Goal: Task Accomplishment & Management: Use online tool/utility

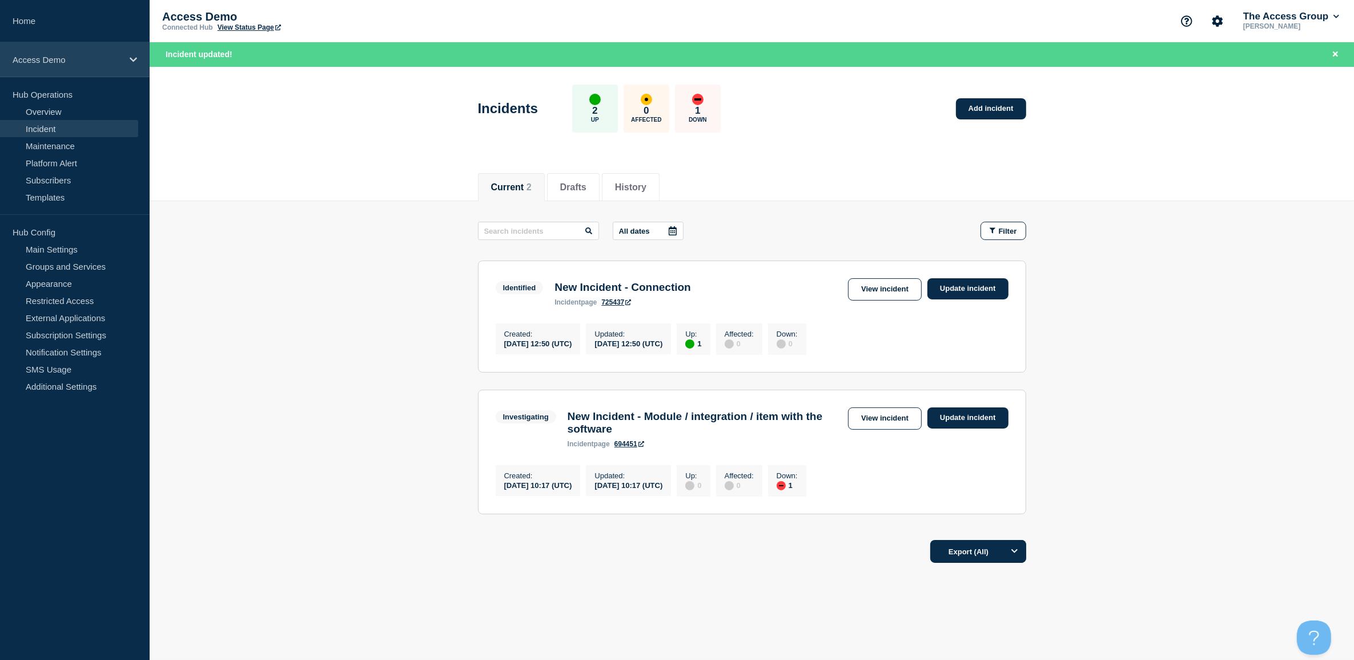
click at [39, 51] on div "Access Demo" at bounding box center [75, 59] width 150 height 35
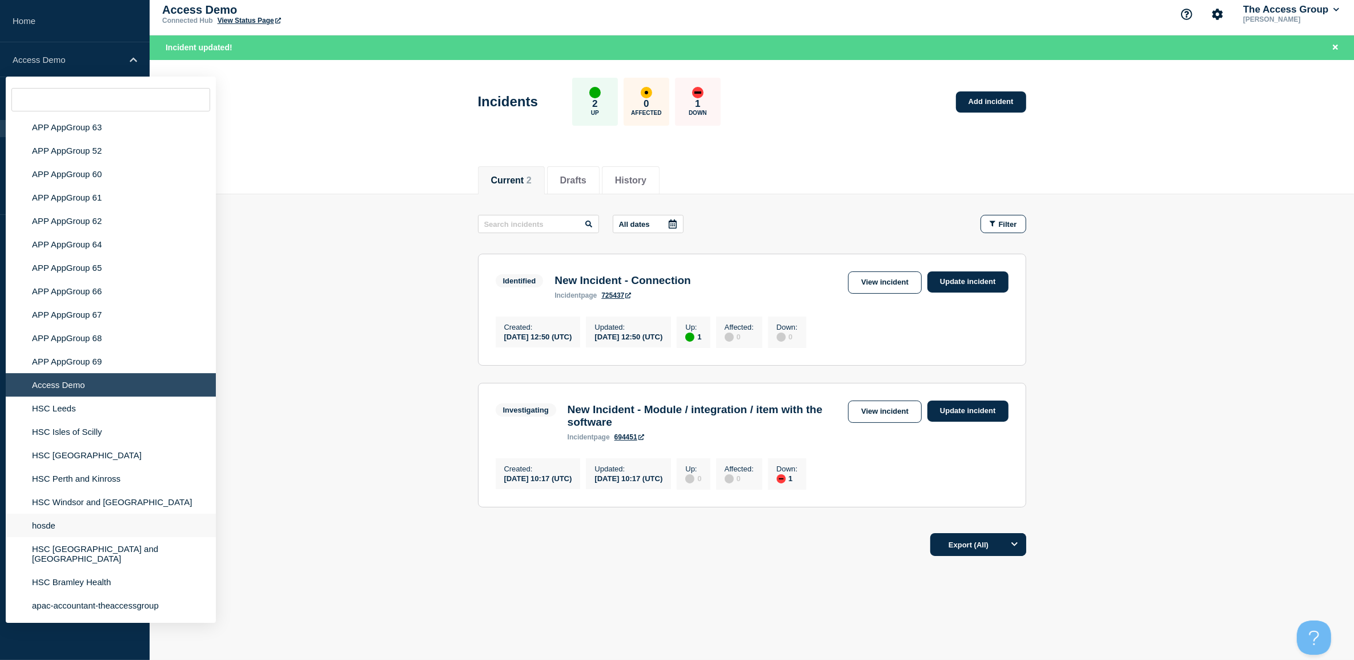
scroll to position [17, 0]
click at [72, 528] on li "hosde" at bounding box center [111, 524] width 210 height 23
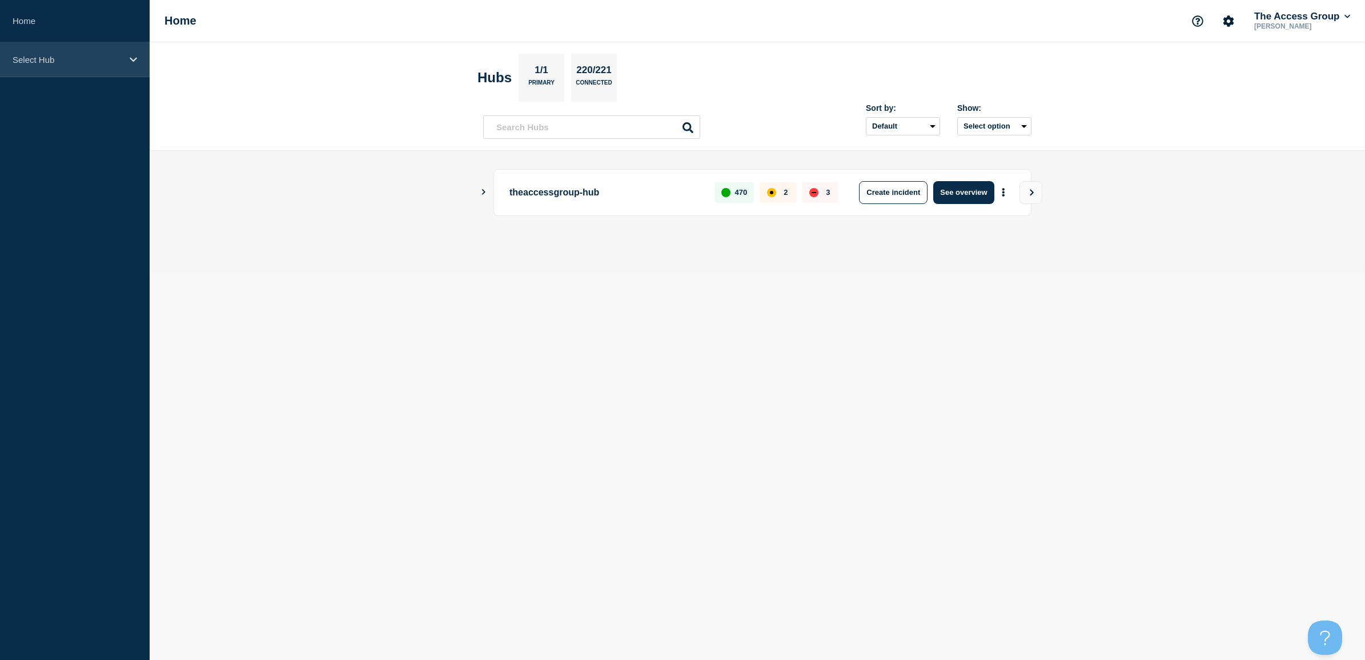
click at [40, 42] on div "Select Hub" at bounding box center [75, 59] width 150 height 35
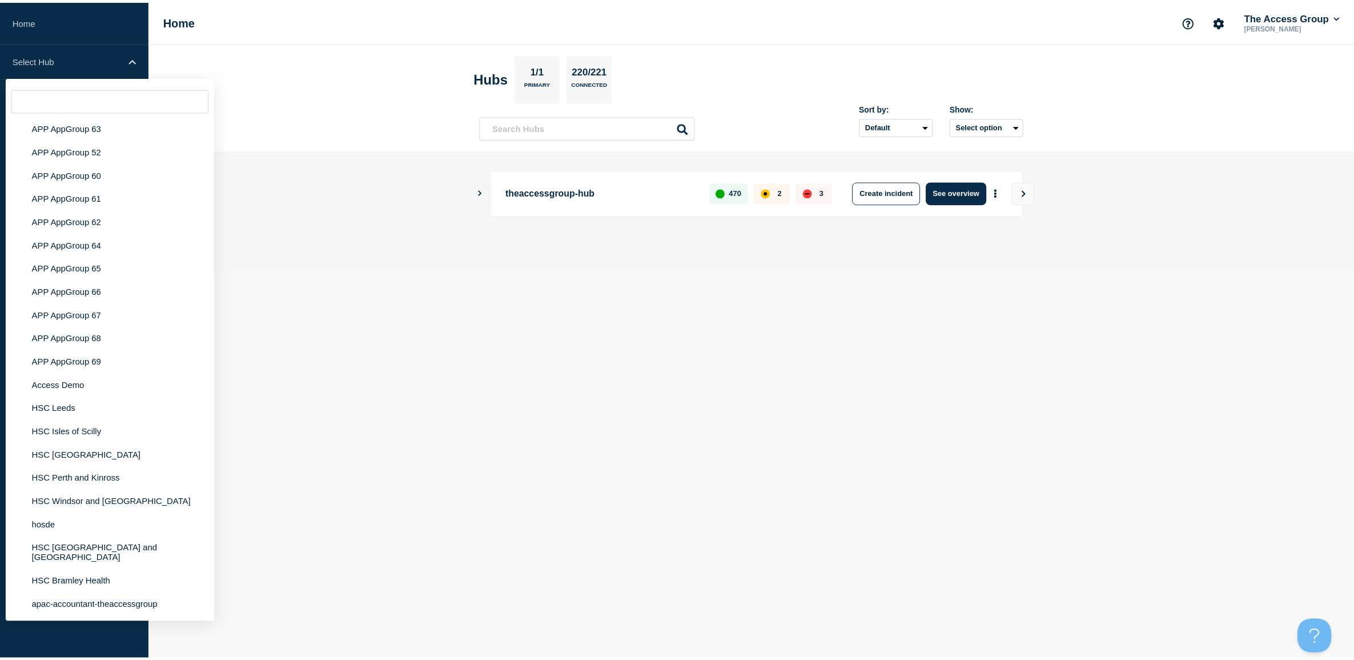
scroll to position [4755, 0]
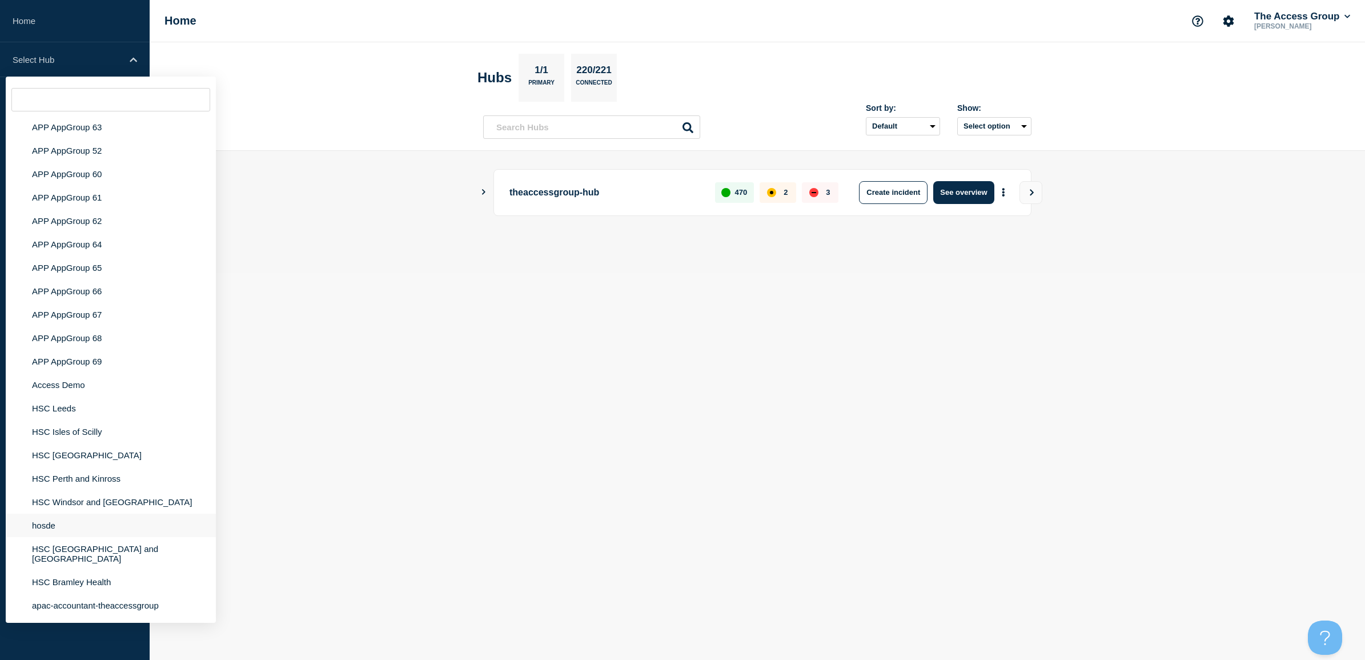
click at [78, 533] on li "hosde" at bounding box center [111, 524] width 210 height 23
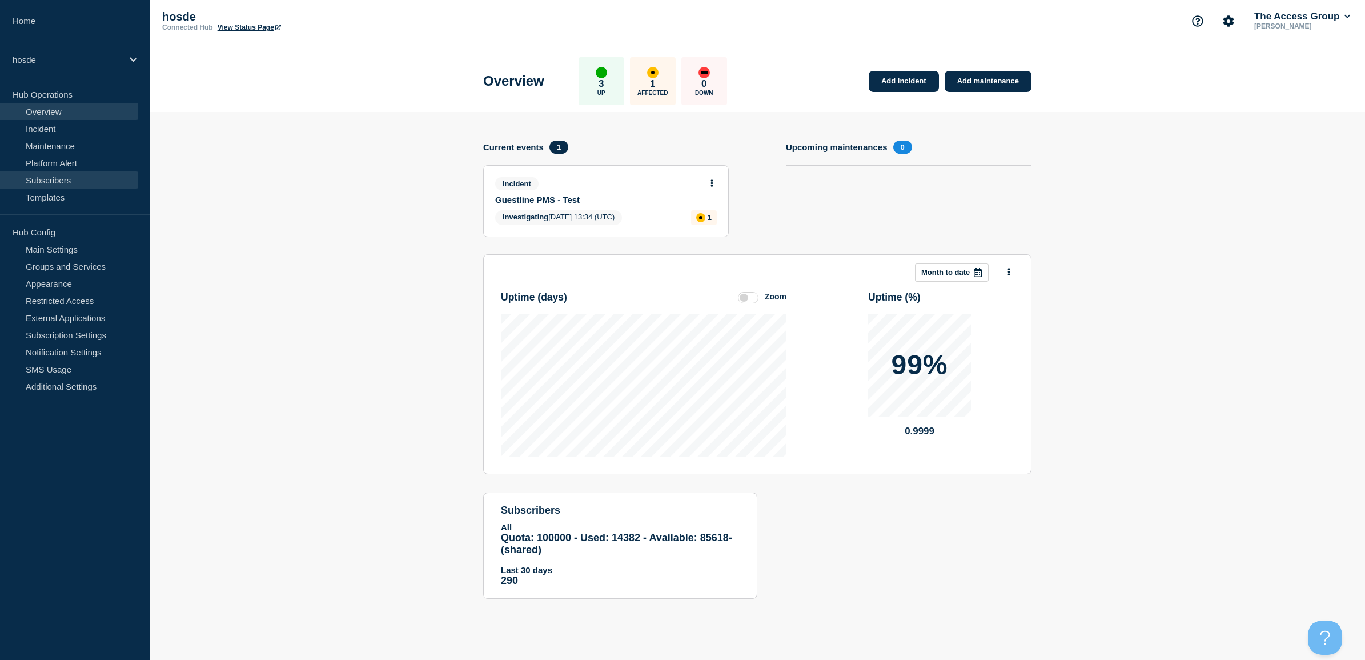
click at [44, 186] on link "Subscribers" at bounding box center [69, 179] width 138 height 17
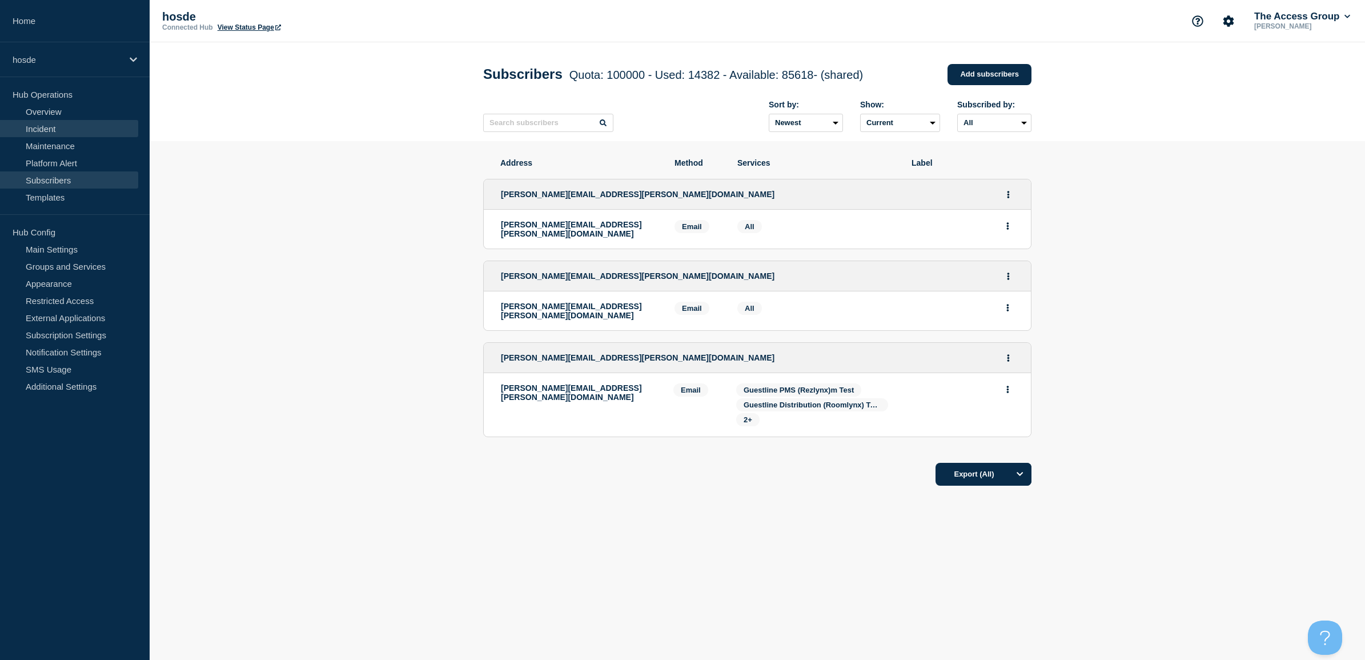
click at [62, 133] on link "Incident" at bounding box center [69, 128] width 138 height 17
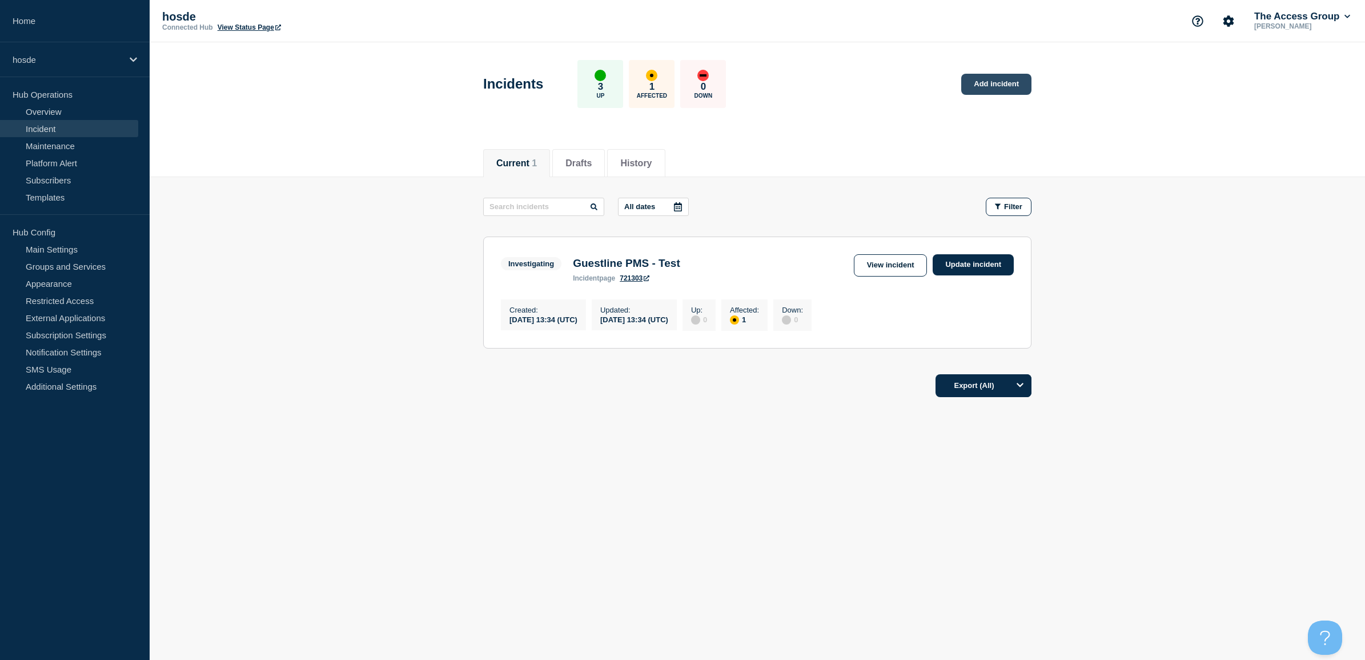
click at [998, 90] on link "Add incident" at bounding box center [996, 84] width 70 height 21
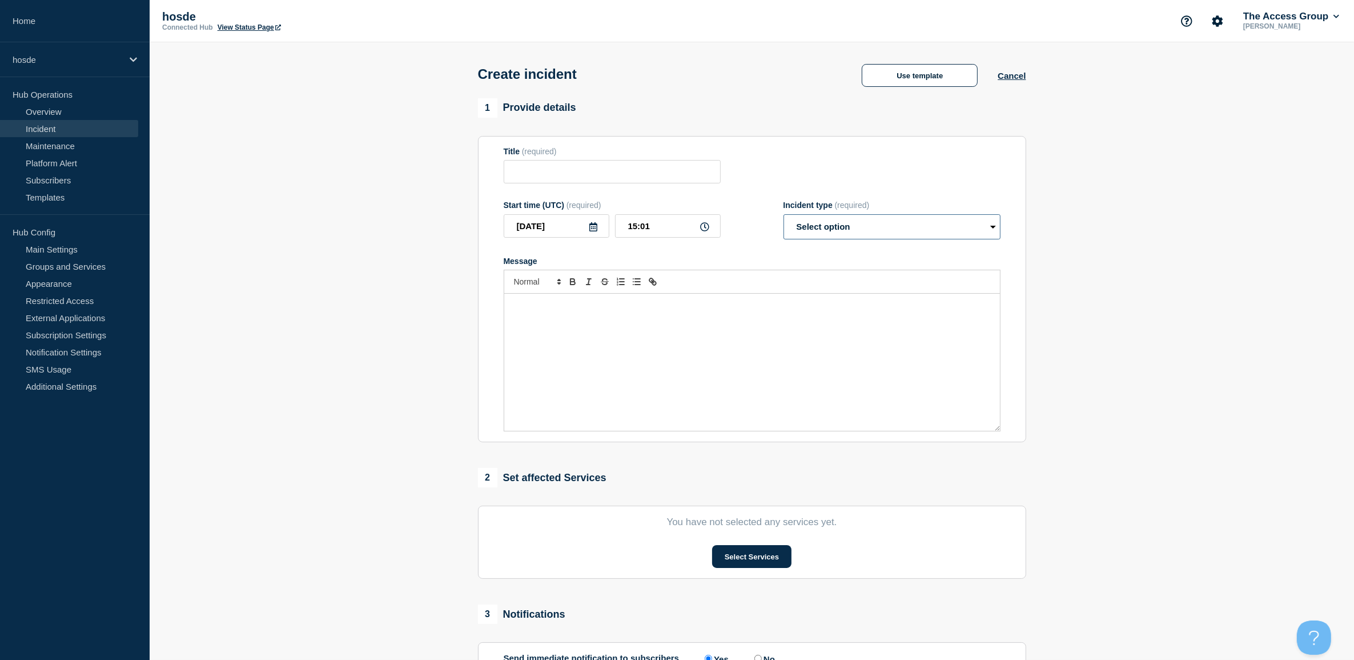
click at [817, 236] on select "Select option Investigating Identified Monitoring" at bounding box center [891, 226] width 217 height 25
select select "investigating"
click at [783, 216] on select "Select option Investigating Identified Monitoring" at bounding box center [891, 226] width 217 height 25
click at [891, 79] on button "Use template" at bounding box center [920, 75] width 116 height 23
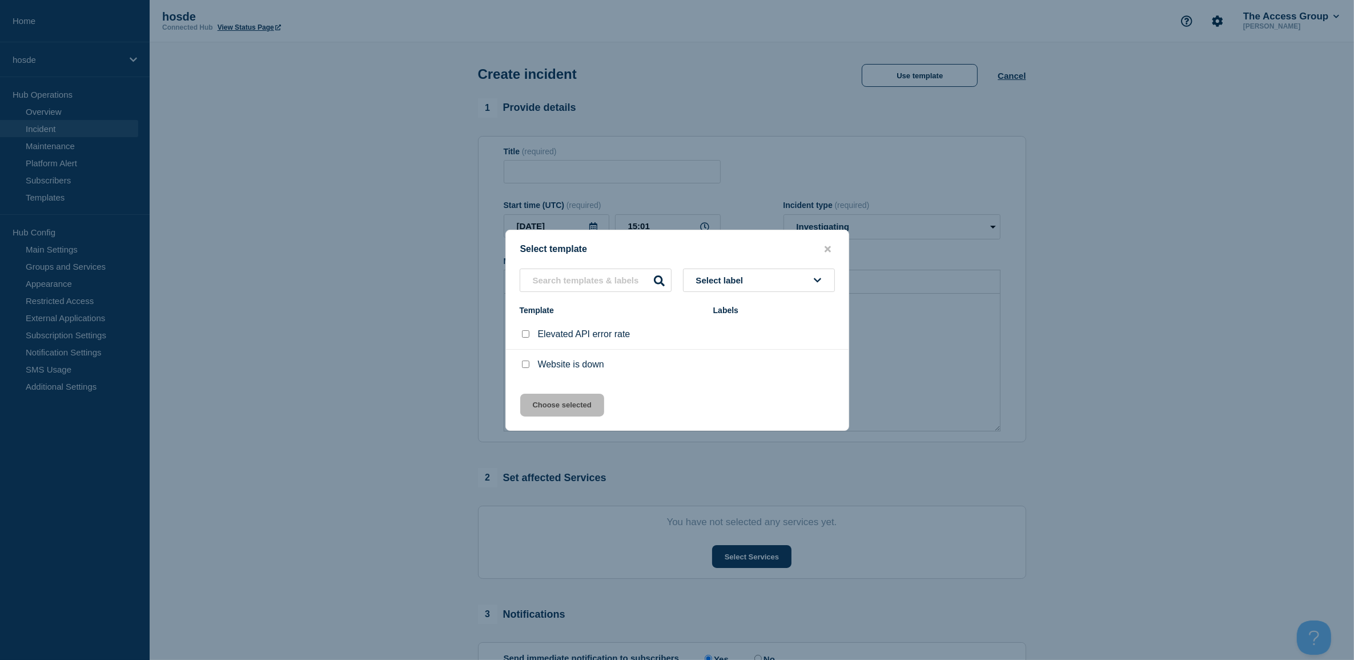
click at [524, 360] on div at bounding box center [525, 364] width 11 height 11
click at [525, 363] on input "Website is down checkbox" at bounding box center [525, 363] width 7 height 7
checkbox input "true"
click at [551, 400] on button "Choose selected" at bounding box center [562, 404] width 84 height 23
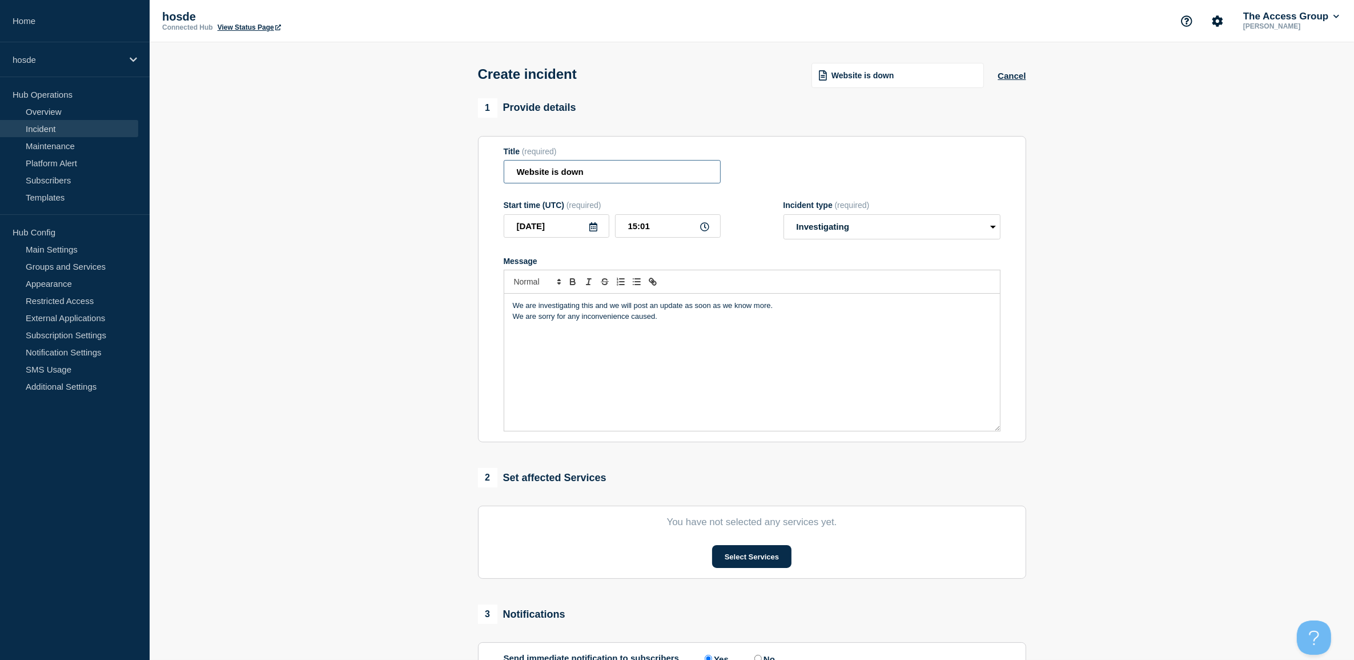
click at [622, 170] on input "Website is down" at bounding box center [612, 171] width 217 height 23
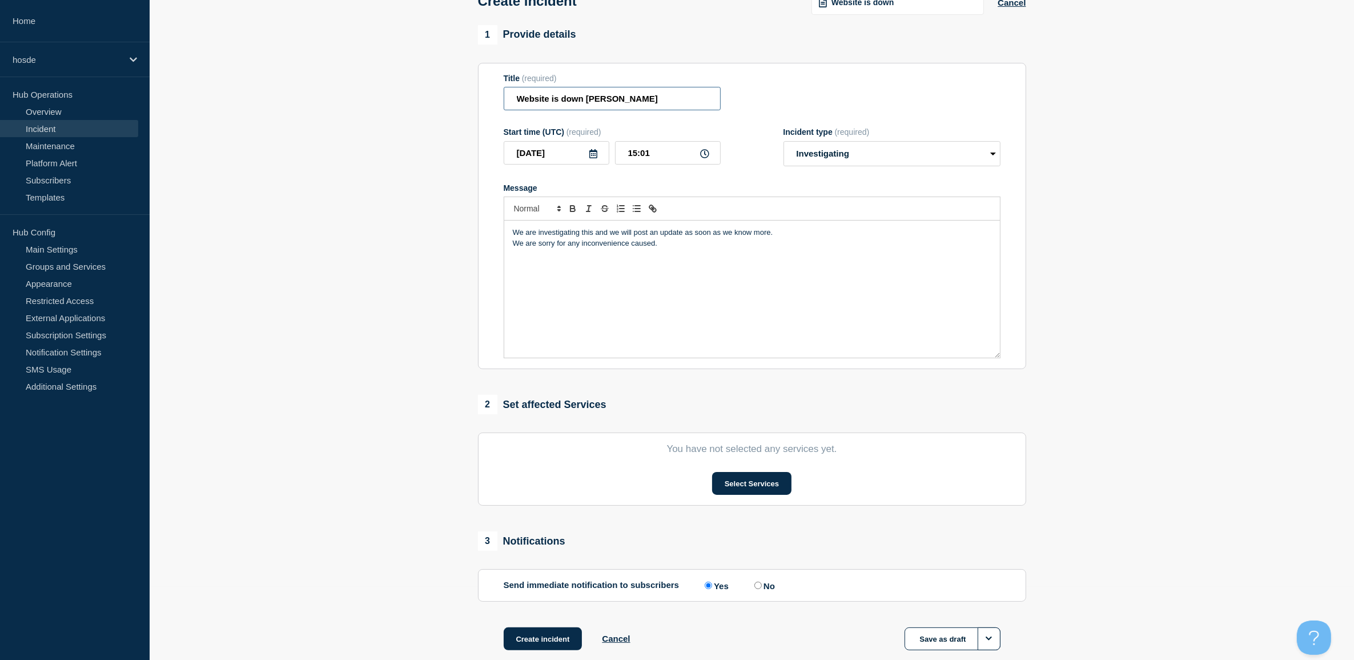
scroll to position [140, 0]
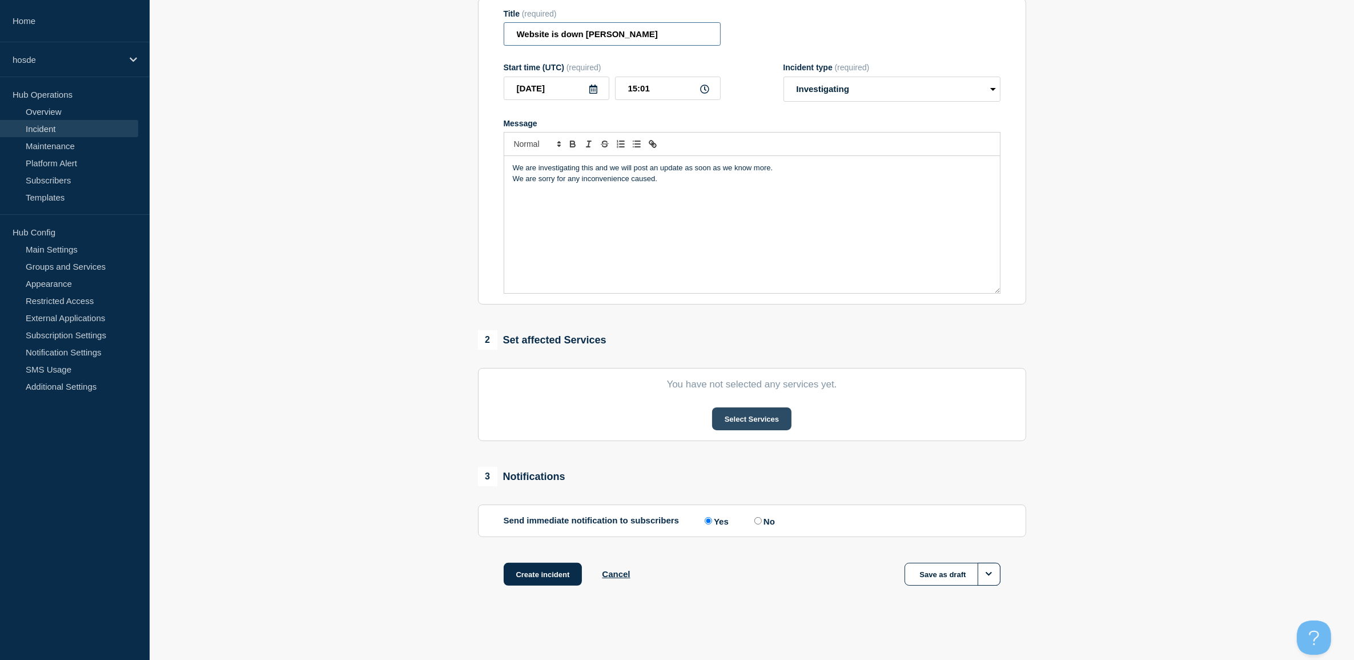
type input "Website is down Paul Test"
click at [721, 418] on button "Select Services" at bounding box center [751, 418] width 79 height 23
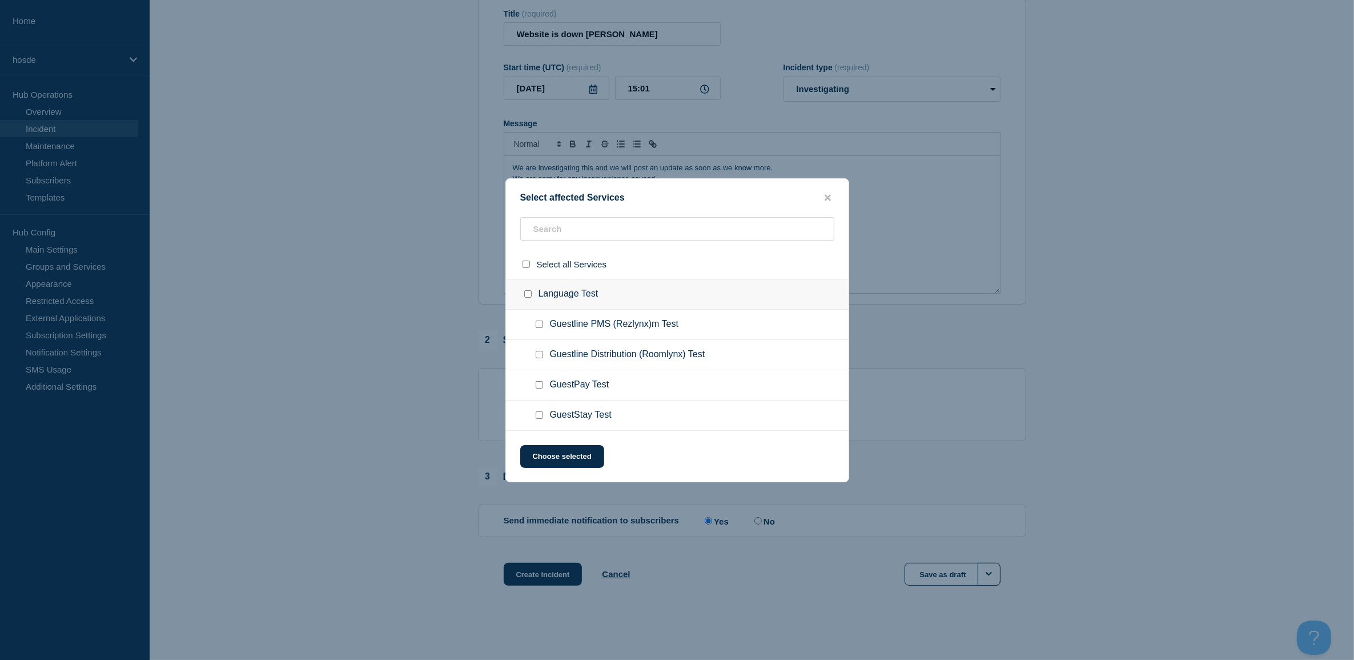
click at [540, 324] on input "Guestline PMS (Rezlynx)m Test checkbox" at bounding box center [539, 323] width 7 height 7
checkbox input "true"
click at [573, 452] on button "Choose selected" at bounding box center [562, 456] width 84 height 23
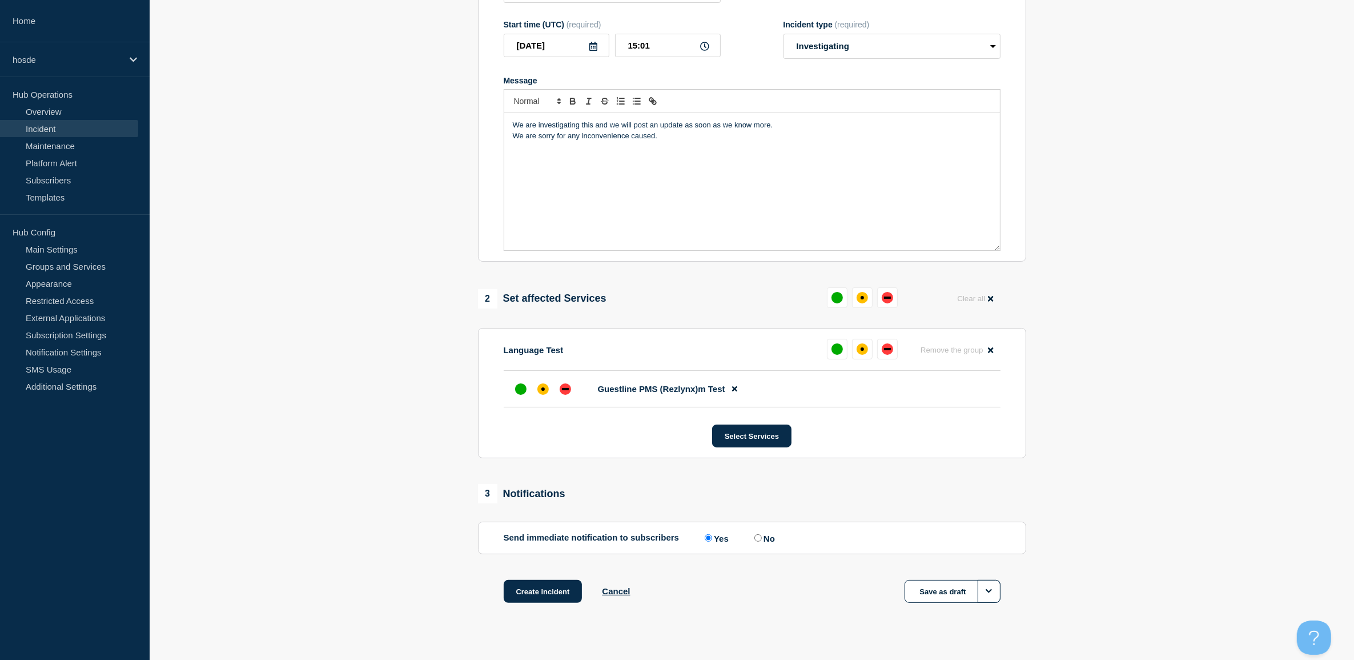
scroll to position [202, 0]
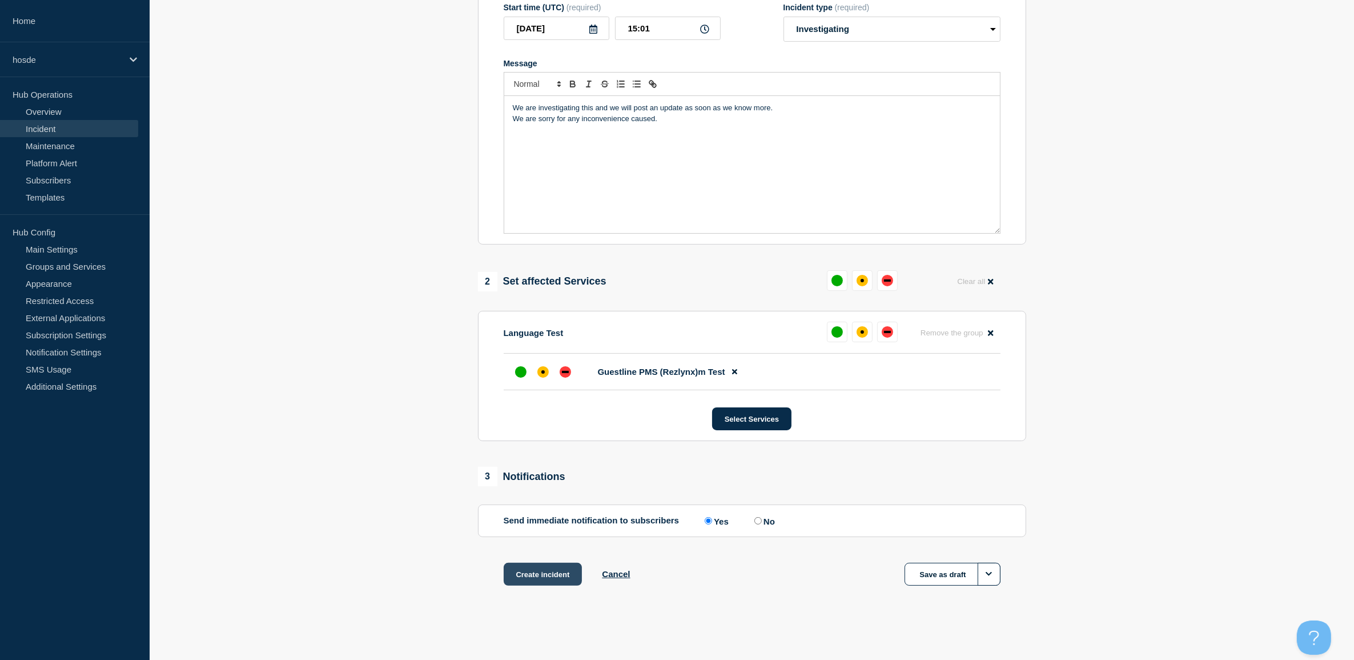
click at [549, 577] on button "Create incident" at bounding box center [543, 573] width 79 height 23
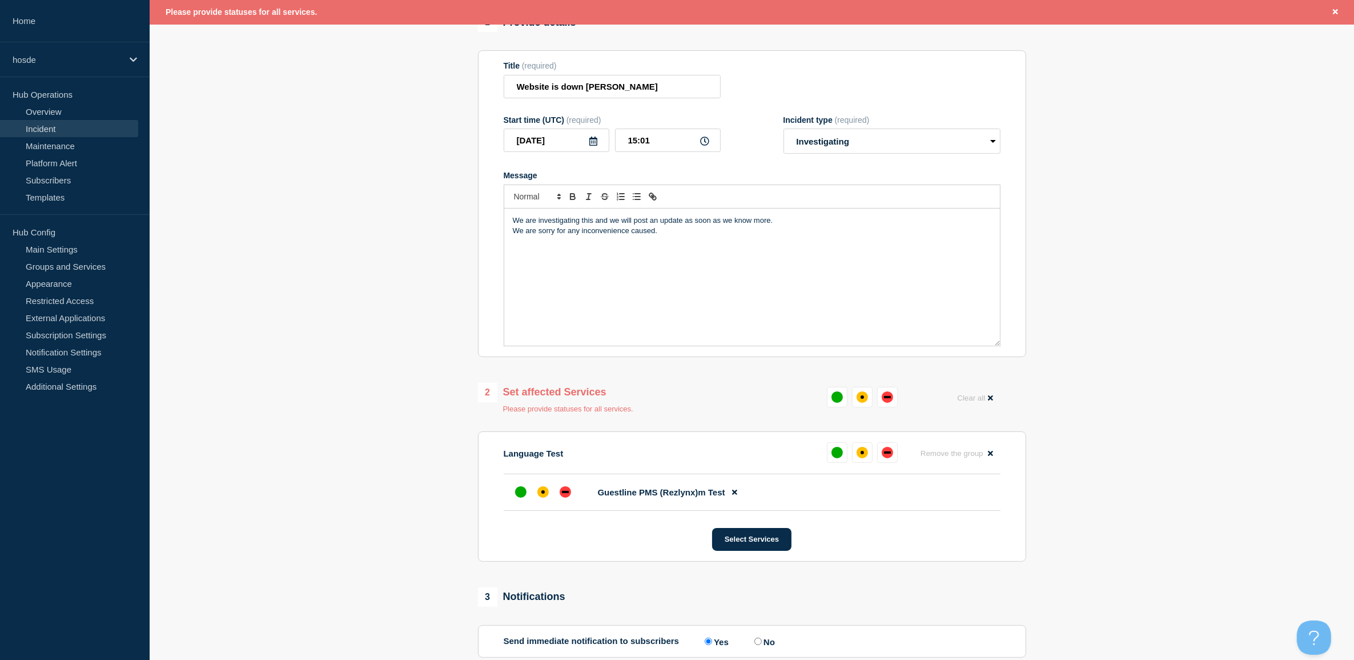
scroll to position [0, 0]
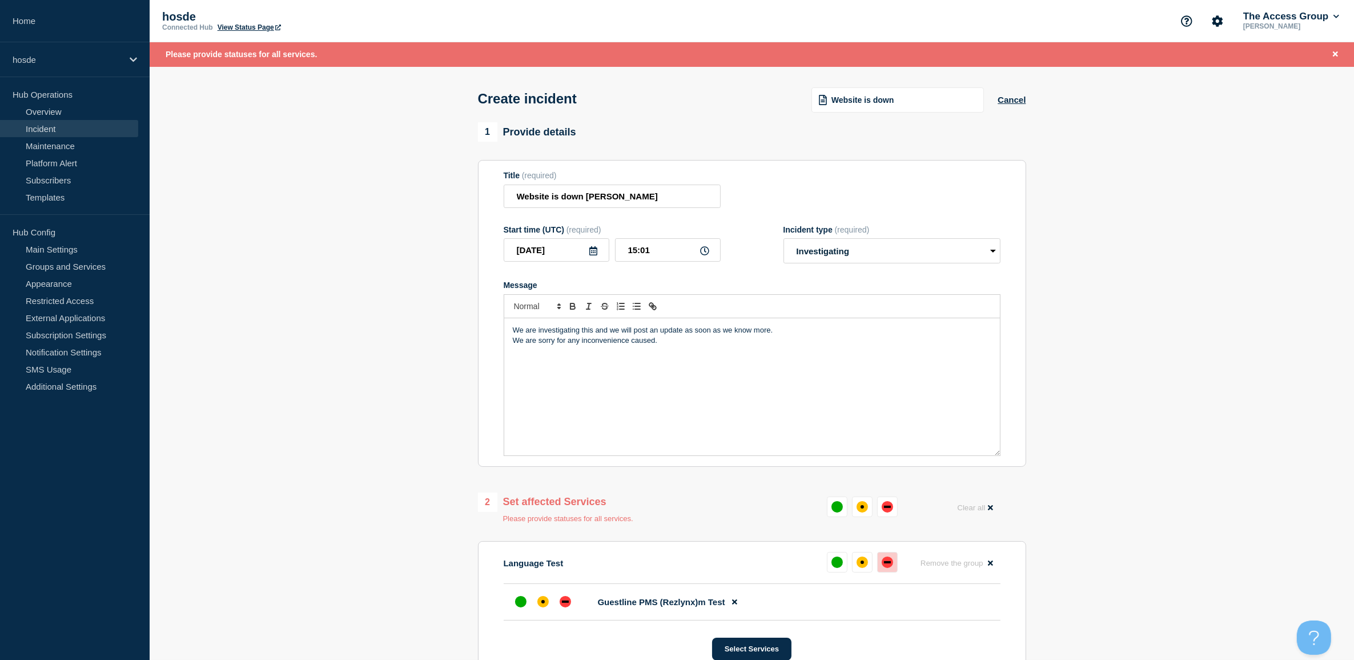
click at [883, 566] on div "down" at bounding box center [887, 561] width 11 height 11
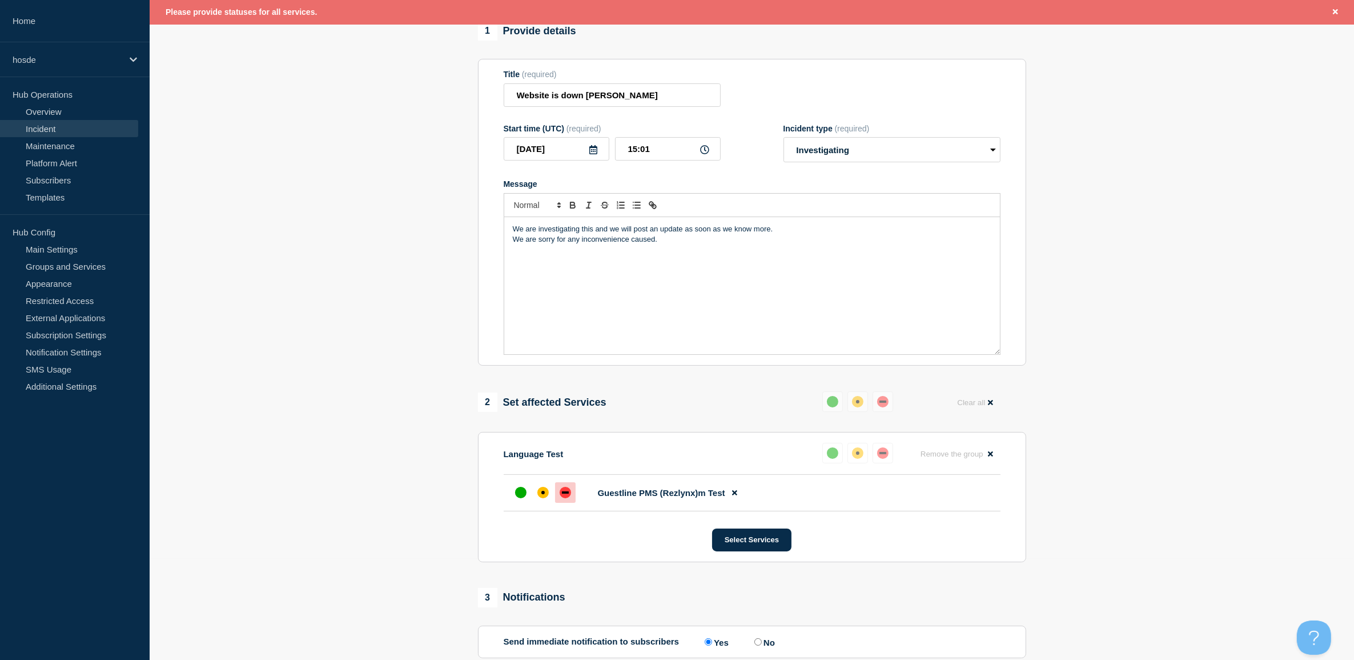
scroll to position [226, 0]
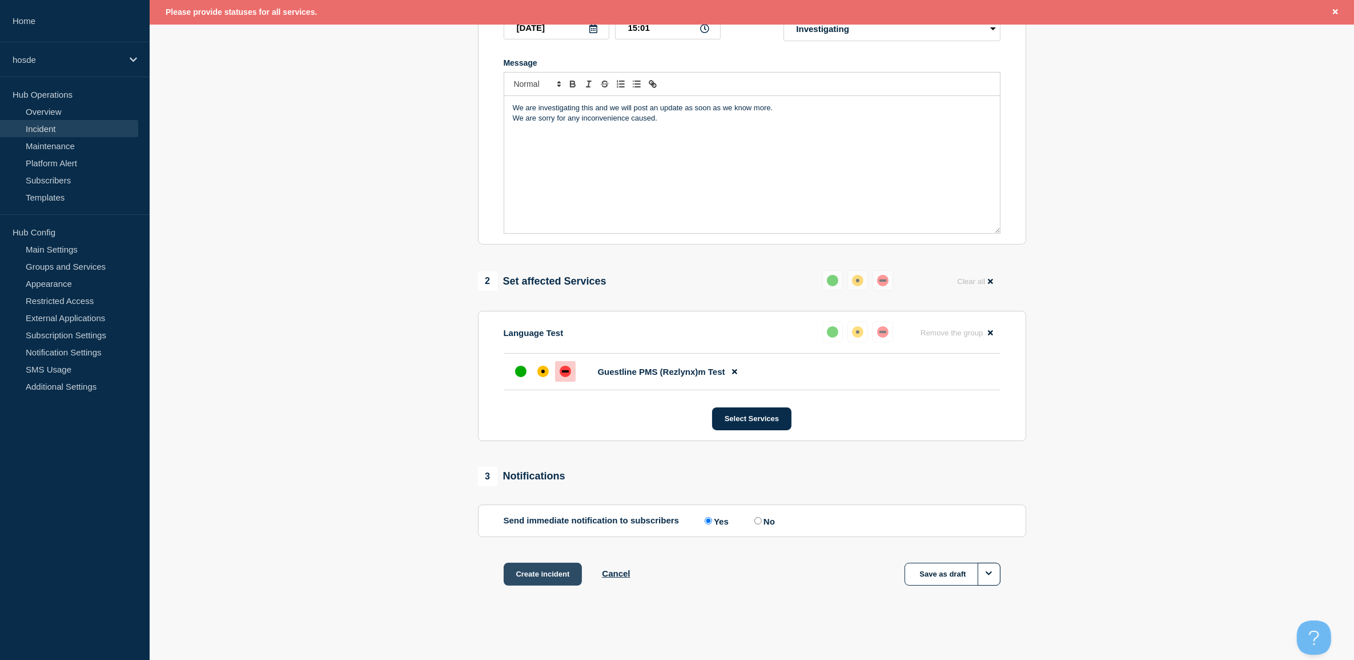
click at [545, 577] on button "Create incident" at bounding box center [543, 573] width 79 height 23
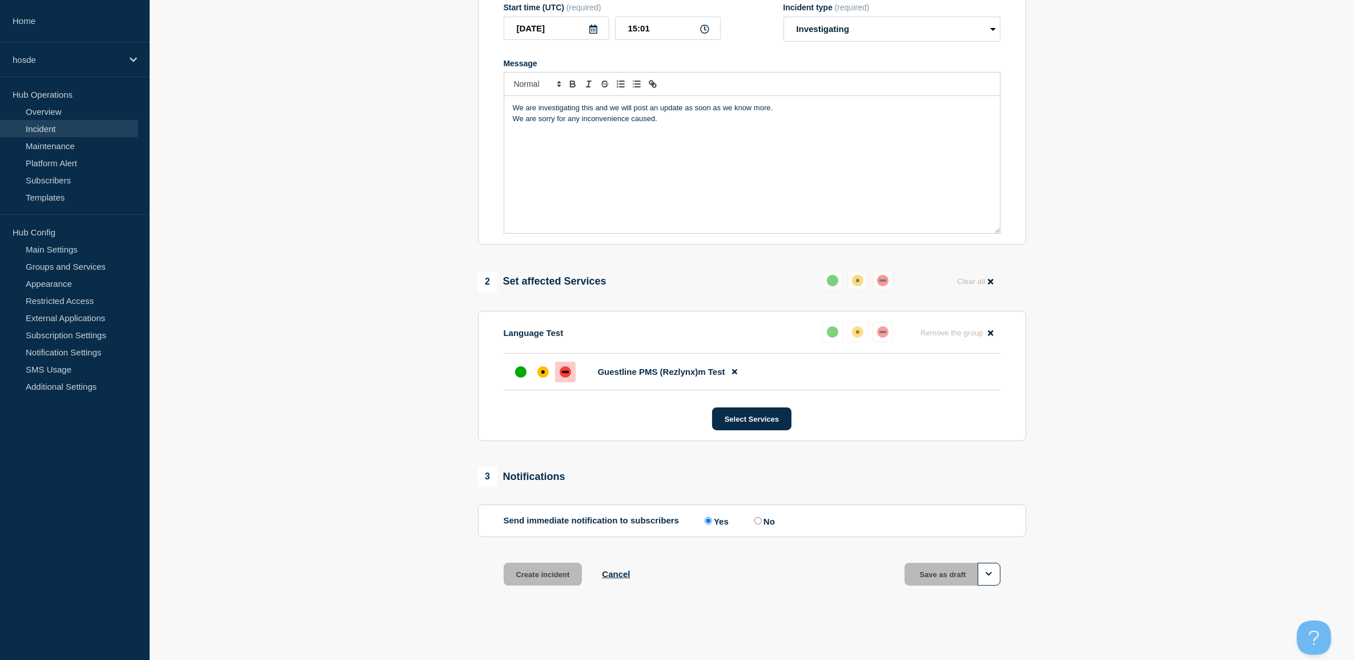
scroll to position [202, 0]
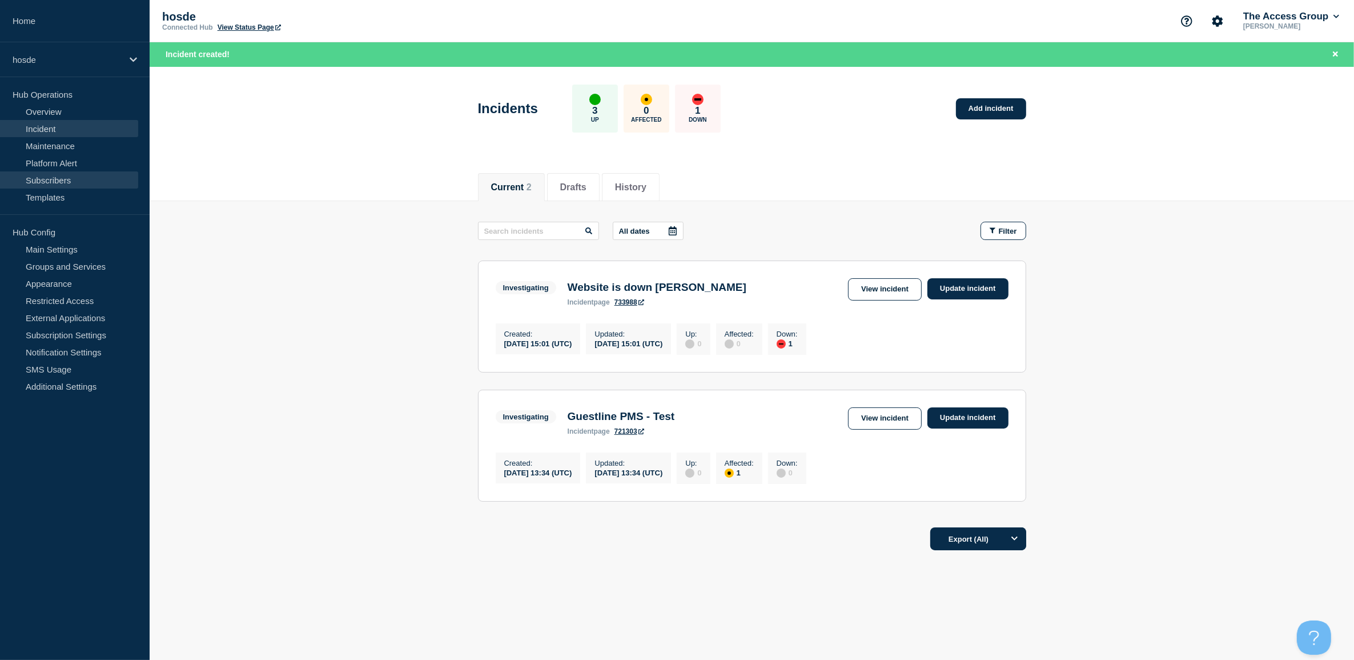
click at [57, 183] on link "Subscribers" at bounding box center [69, 179] width 138 height 17
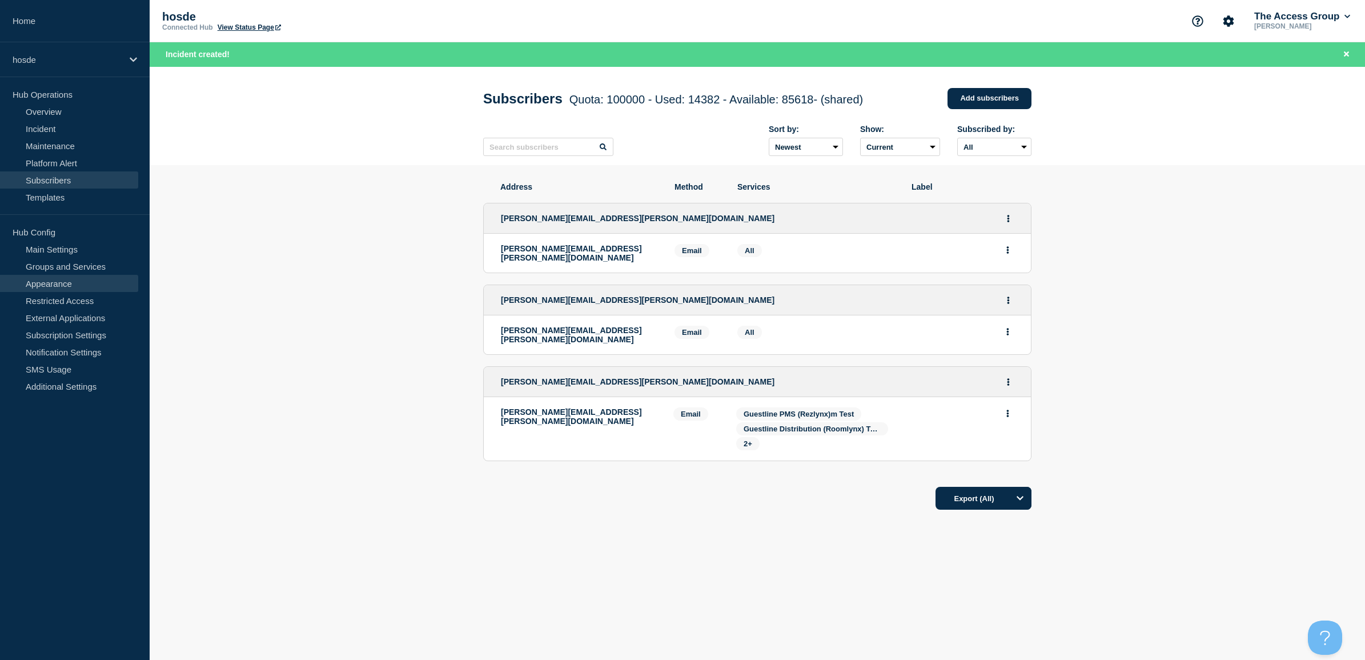
click at [53, 282] on link "Appearance" at bounding box center [69, 283] width 138 height 17
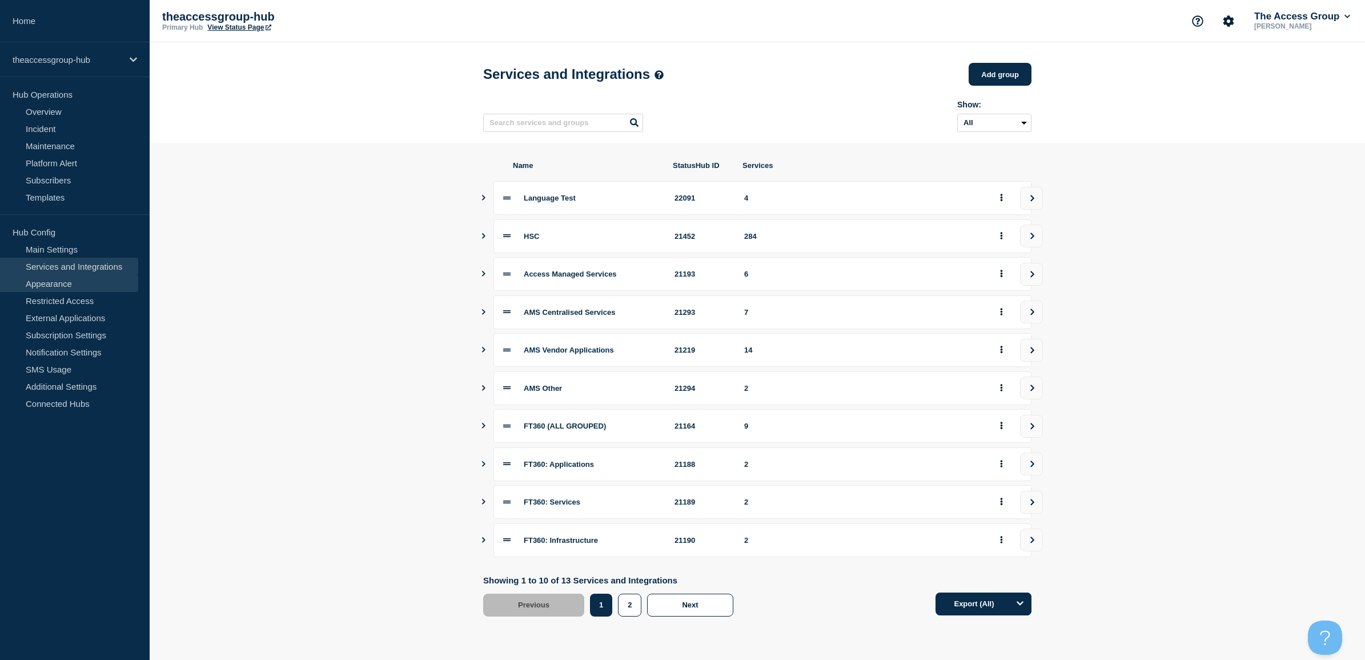
click at [54, 284] on link "Appearance" at bounding box center [69, 283] width 138 height 17
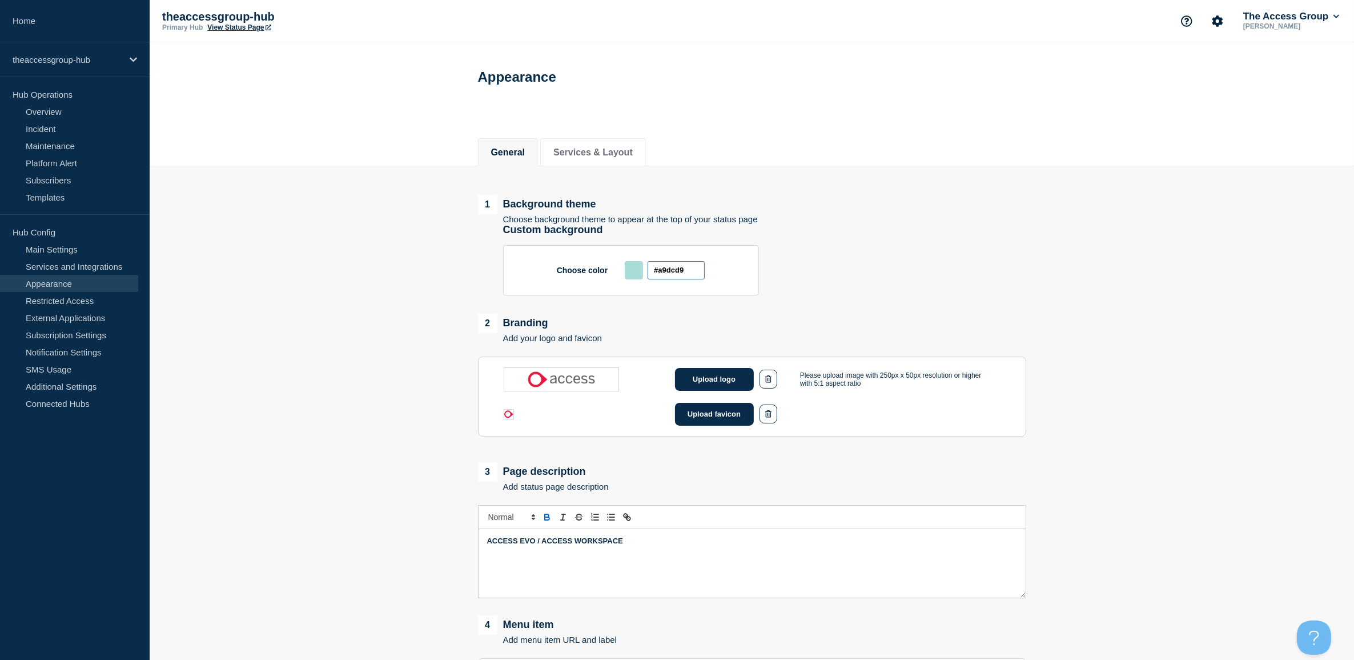
drag, startPoint x: 692, startPoint y: 266, endPoint x: 595, endPoint y: 267, distance: 97.1
click at [595, 267] on div "Choose color #a9dcd9" at bounding box center [631, 270] width 256 height 50
